Goal: Task Accomplishment & Management: Manage account settings

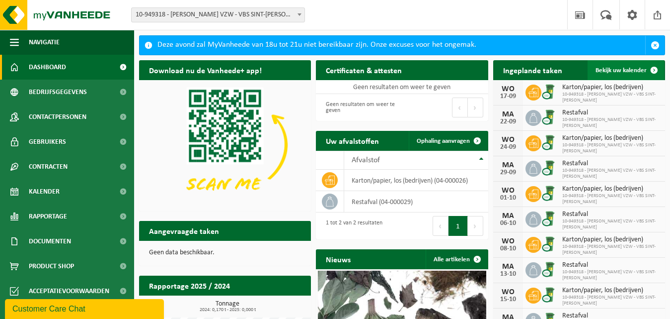
click at [618, 73] on span "Bekijk uw kalender" at bounding box center [621, 70] width 51 height 6
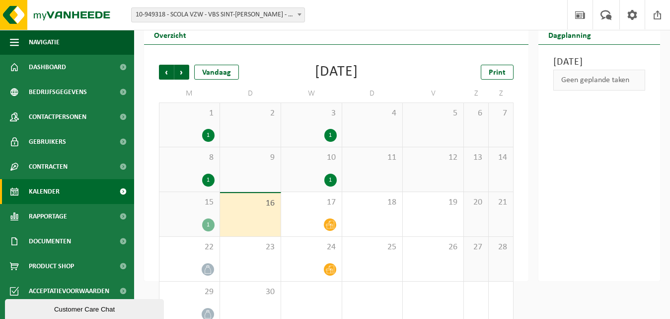
scroll to position [50, 0]
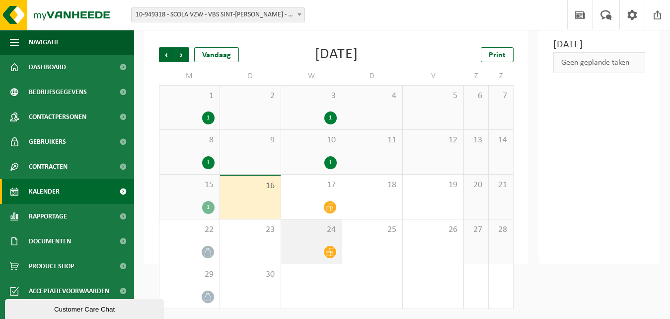
click at [330, 252] on icon at bounding box center [330, 252] width 8 height 8
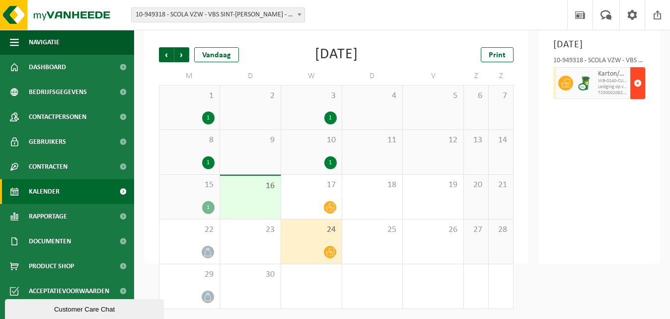
click at [637, 93] on span "button" at bounding box center [638, 83] width 8 height 20
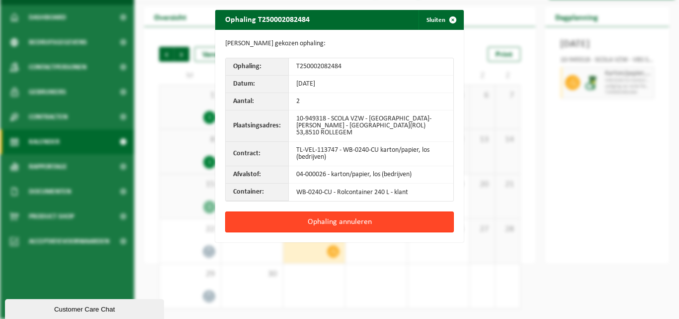
click at [367, 211] on button "Ophaling annuleren" at bounding box center [339, 221] width 229 height 21
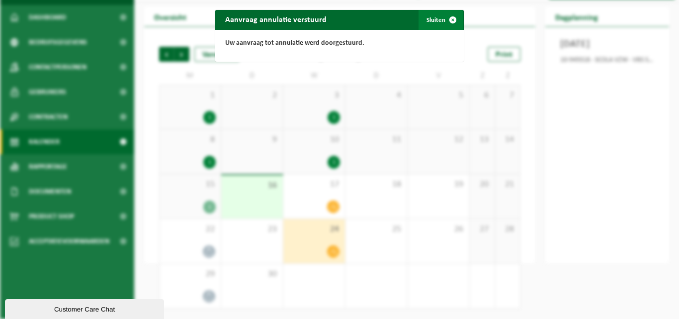
click at [450, 21] on span "button" at bounding box center [453, 20] width 20 height 20
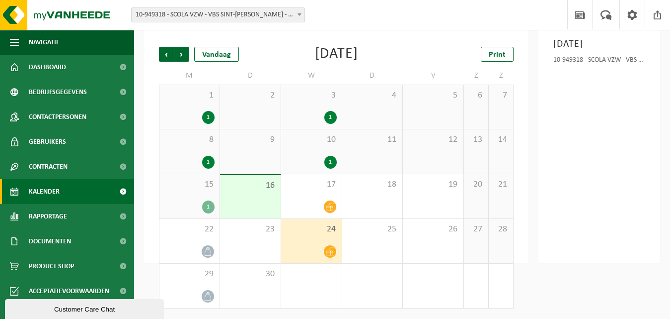
click at [260, 16] on span "10-949318 - SCOLA VZW - VBS SINT-[PERSON_NAME] - [GEOGRAPHIC_DATA]" at bounding box center [218, 15] width 173 height 14
